Goal: Communication & Community: Answer question/provide support

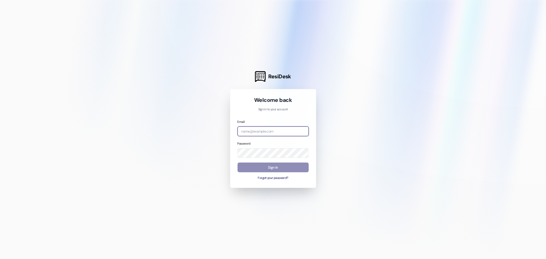
type input "[EMAIL_ADDRESS][DOMAIN_NAME]"
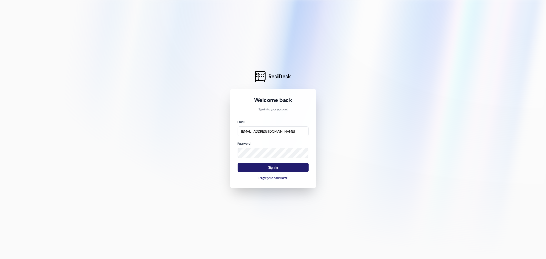
click at [282, 167] on button "Sign In" at bounding box center [273, 168] width 71 height 10
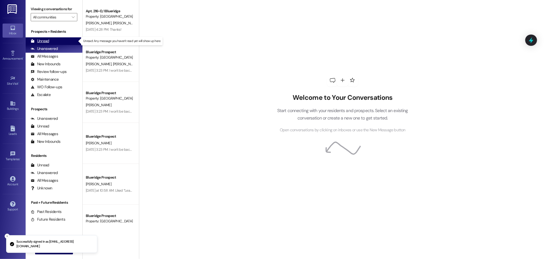
click at [41, 43] on div "Unread" at bounding box center [40, 40] width 18 height 5
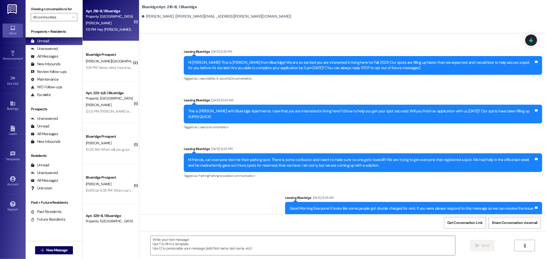
scroll to position [21771, 0]
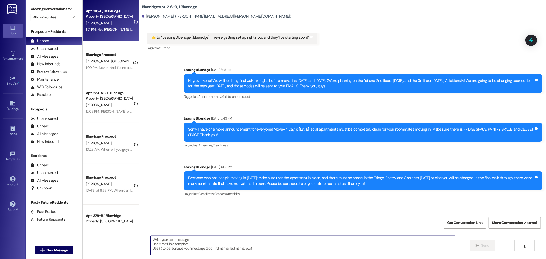
click at [304, 249] on textarea at bounding box center [303, 245] width 305 height 19
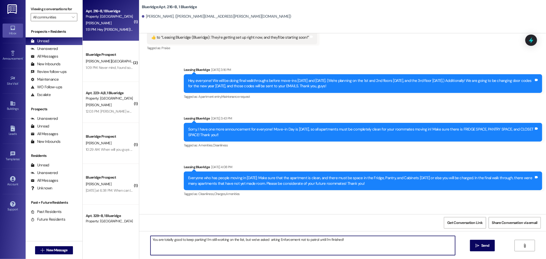
click at [267, 240] on textarea "You are totally good to keep parking! I'm still working on the list, but we've …" at bounding box center [303, 245] width 305 height 19
type textarea "You are totally good to keep parking! I'm still working on the list, but we've …"
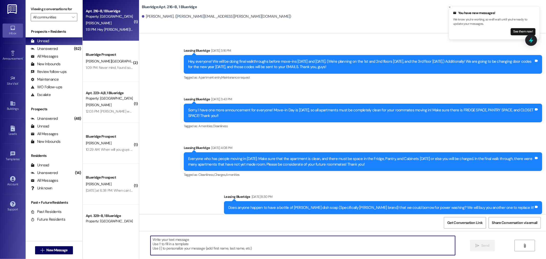
scroll to position [21807, 0]
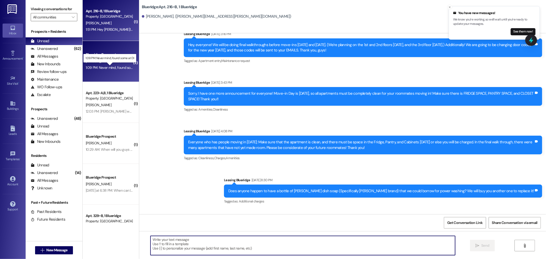
click at [124, 66] on div "1:09 PM: Never mind, found some at DI 1:09 PM: Never mind, found some at DI" at bounding box center [114, 67] width 57 height 5
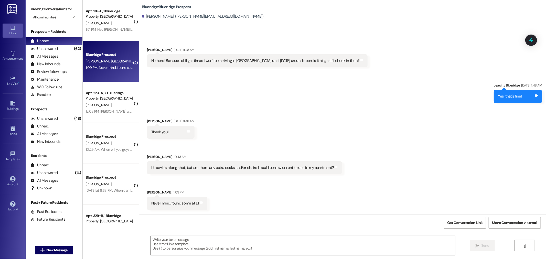
scroll to position [308, 0]
click at [232, 238] on textarea at bounding box center [303, 245] width 305 height 19
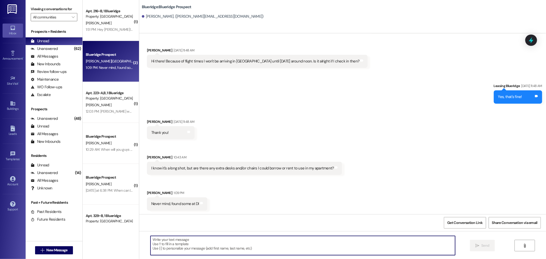
click at [234, 242] on textarea at bounding box center [303, 245] width 305 height 19
type textarea "Sorry, I just saw this! I'm glad you were able to find some! I think we're out …"
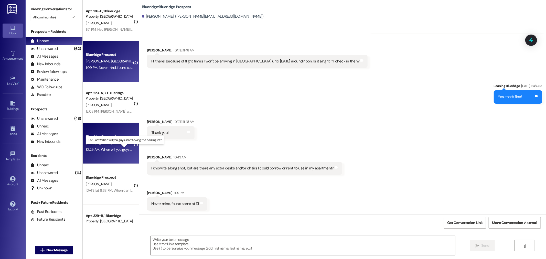
click at [114, 150] on div "10:29 AM: When will you guys start towing the parking lot? 10:29 AM: When will …" at bounding box center [129, 149] width 86 height 5
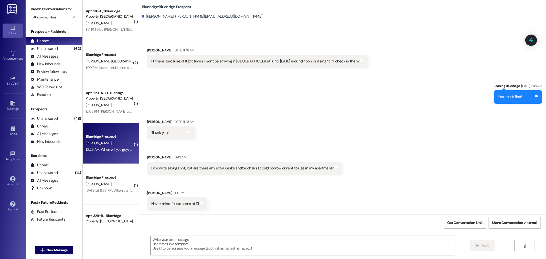
scroll to position [417, 0]
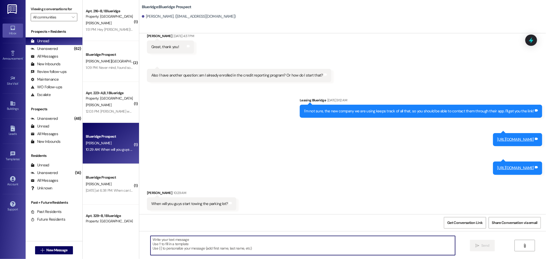
click at [219, 241] on textarea at bounding box center [303, 245] width 305 height 19
drag, startPoint x: 226, startPoint y: 247, endPoint x: 94, endPoint y: 239, distance: 132.9
click at [94, 239] on div "( 1 ) Apt. 216~B, 1 Blueridge Property: Blueridge [PERSON_NAME] 1:51 PM: Hey [P…" at bounding box center [315, 129] width 464 height 259
type textarea "P"
type textarea "I"
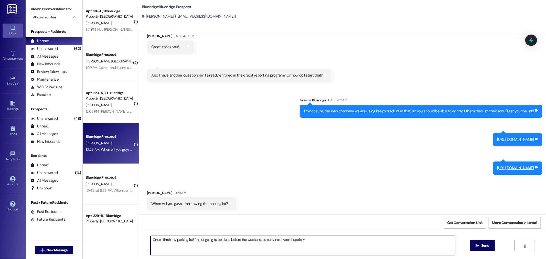
type textarea "Once I finish my parking list! I'm not going to be done before the weekend, so …"
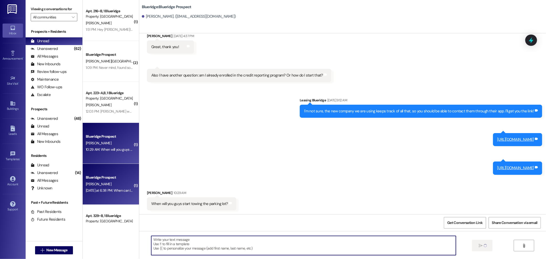
scroll to position [439, 0]
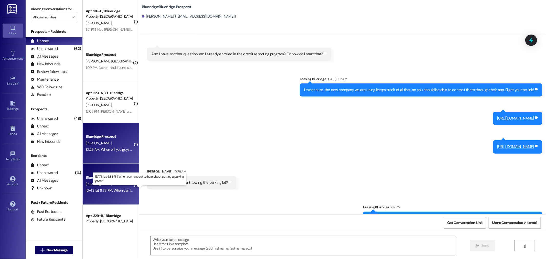
click at [116, 189] on div "[DATE] at 6:38 PM: When can I expect to hear about getting a parking pass? [DAT…" at bounding box center [142, 190] width 112 height 5
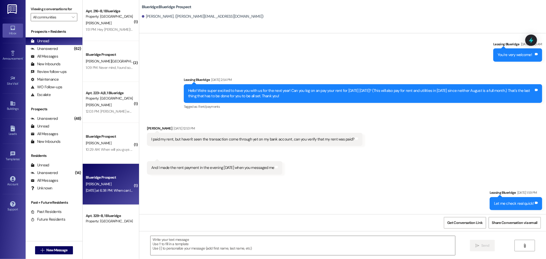
scroll to position [1840, 0]
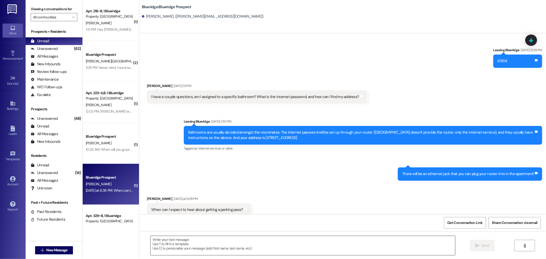
click at [186, 247] on textarea at bounding box center [303, 245] width 305 height 19
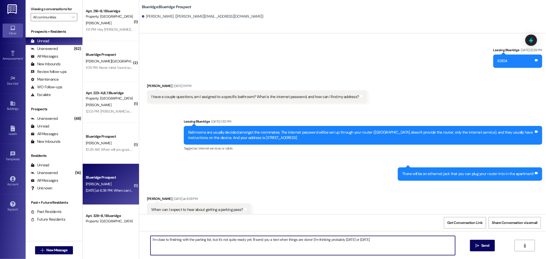
type textarea "I'm close to finishing with the parking list, but it's not quite ready yet. I'l…"
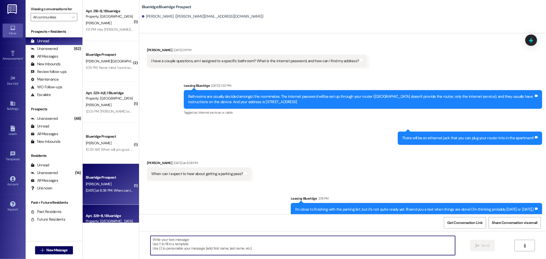
scroll to position [23, 0]
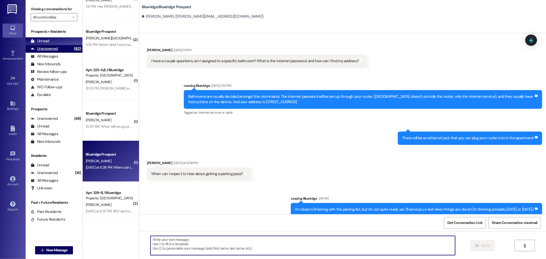
click at [56, 51] on div "Unanswered" at bounding box center [44, 48] width 27 height 5
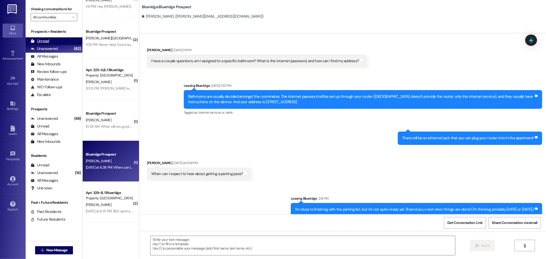
click at [57, 44] on div "Unread (0)" at bounding box center [54, 41] width 57 height 8
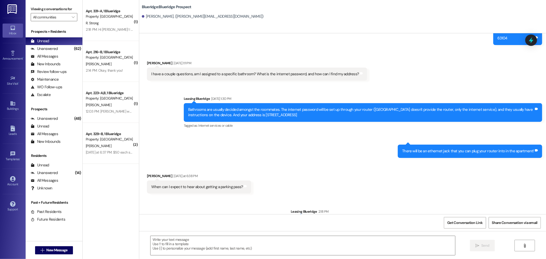
scroll to position [1883, 0]
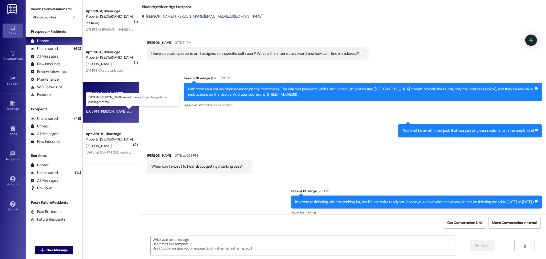
click at [116, 109] on div "12:03 PM: [PERSON_NAME] would it be ok for you to sign for a package for me? 12…" at bounding box center [144, 111] width 117 height 5
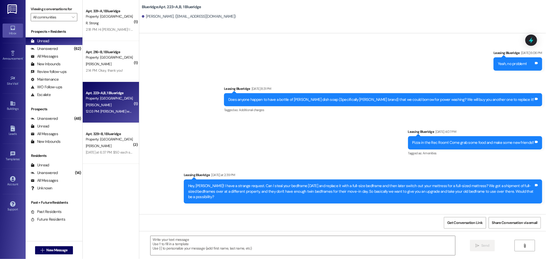
scroll to position [11709, 0]
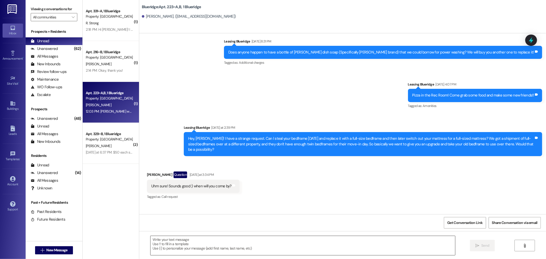
click at [238, 247] on textarea at bounding box center [303, 245] width 305 height 19
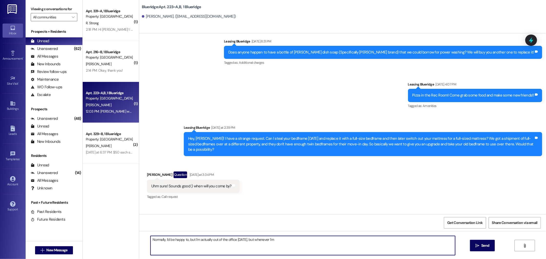
click at [162, 242] on textarea "Normally, I'd be happy to, but I'm actually out of the office [DATE], but whene…" at bounding box center [303, 245] width 305 height 19
drag, startPoint x: 242, startPoint y: 240, endPoint x: 273, endPoint y: 242, distance: 31.3
click at [273, 242] on textarea "Normally I'd be happy to, but I'm actually out of the office [DATE], but whenev…" at bounding box center [303, 245] width 305 height 19
type textarea "Normally I'd be happy to, but I'm actually out of the office [DATE]. I won't be…"
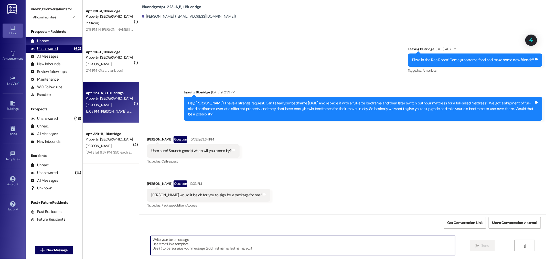
click at [59, 47] on div "Unanswered (62)" at bounding box center [54, 49] width 57 height 8
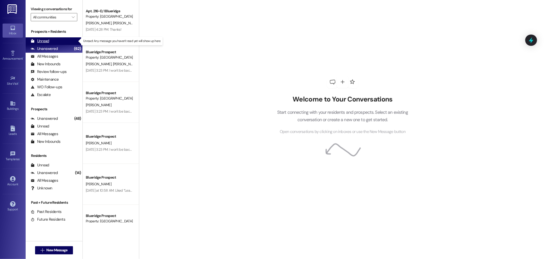
click at [58, 42] on div "Unread (0)" at bounding box center [54, 41] width 57 height 8
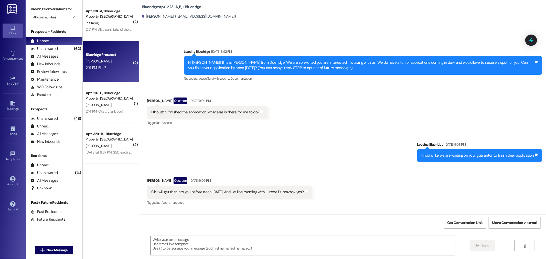
scroll to position [11709, 0]
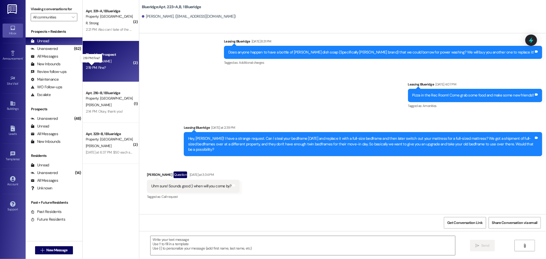
click at [99, 67] on div "2:19 PM: Fine? 2:19 PM: Fine?" at bounding box center [96, 67] width 20 height 5
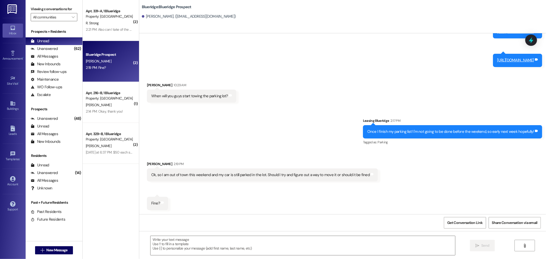
scroll to position [525, 0]
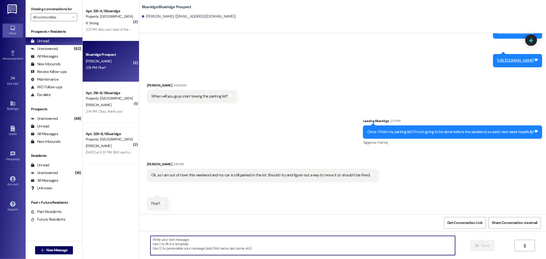
click at [265, 245] on textarea at bounding box center [303, 245] width 305 height 19
type textarea "Yeah, it should be fine over the weekend!"
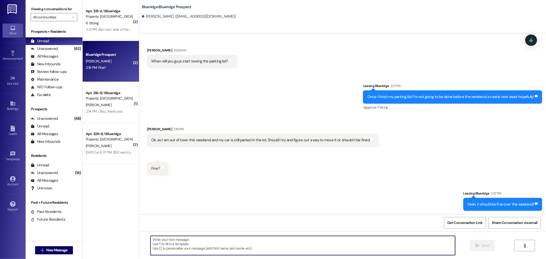
scroll to position [560, 0]
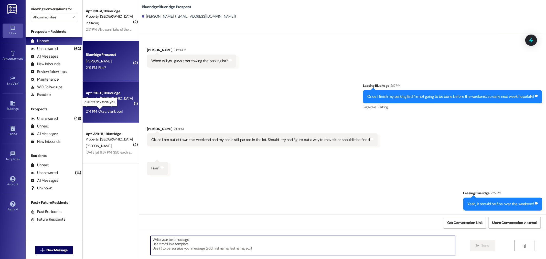
click at [117, 111] on div "2:14 PM: Okay, thank you! 2:14 PM: Okay, thank you!" at bounding box center [104, 111] width 37 height 5
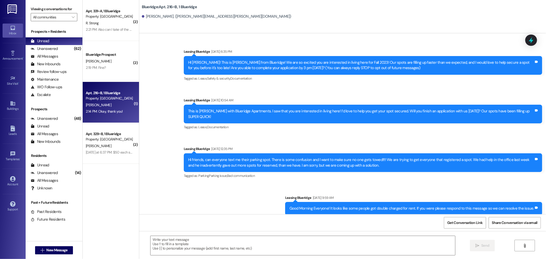
scroll to position [21858, 0]
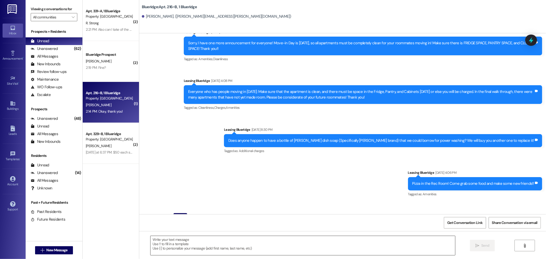
click at [249, 244] on textarea at bounding box center [303, 245] width 305 height 19
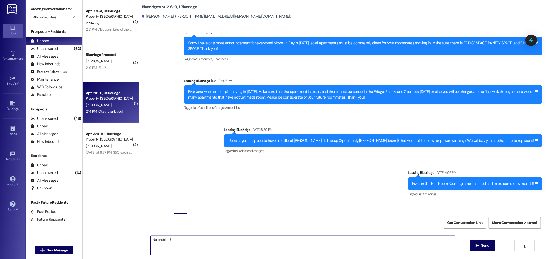
type textarea "No problem!"
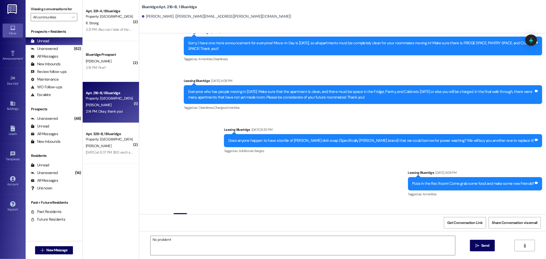
click at [485, 245] on span "Send" at bounding box center [485, 245] width 8 height 5
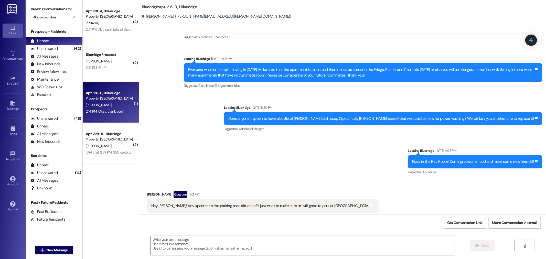
scroll to position [21893, 0]
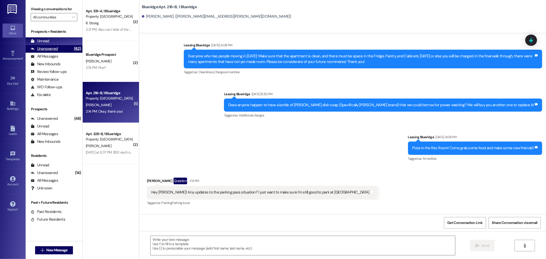
click at [47, 45] on div "Unanswered (62)" at bounding box center [54, 49] width 57 height 8
click at [48, 42] on div "Unread" at bounding box center [40, 40] width 18 height 5
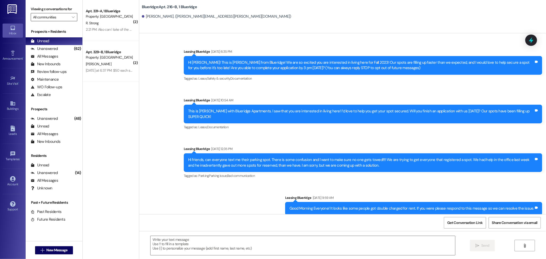
scroll to position [21858, 0]
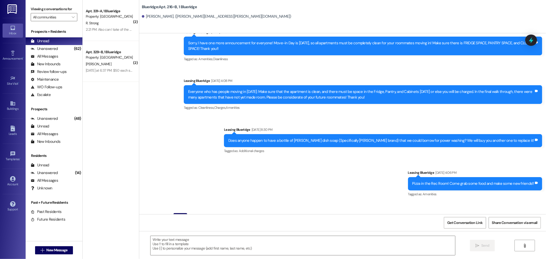
click at [6, 12] on link at bounding box center [12, 9] width 16 height 18
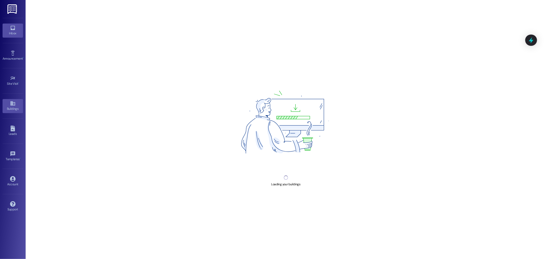
click at [14, 25] on icon at bounding box center [13, 28] width 6 height 6
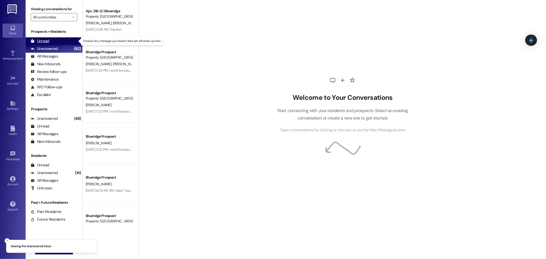
click at [52, 42] on div "Unread (0)" at bounding box center [54, 41] width 57 height 8
